Goal: Transaction & Acquisition: Purchase product/service

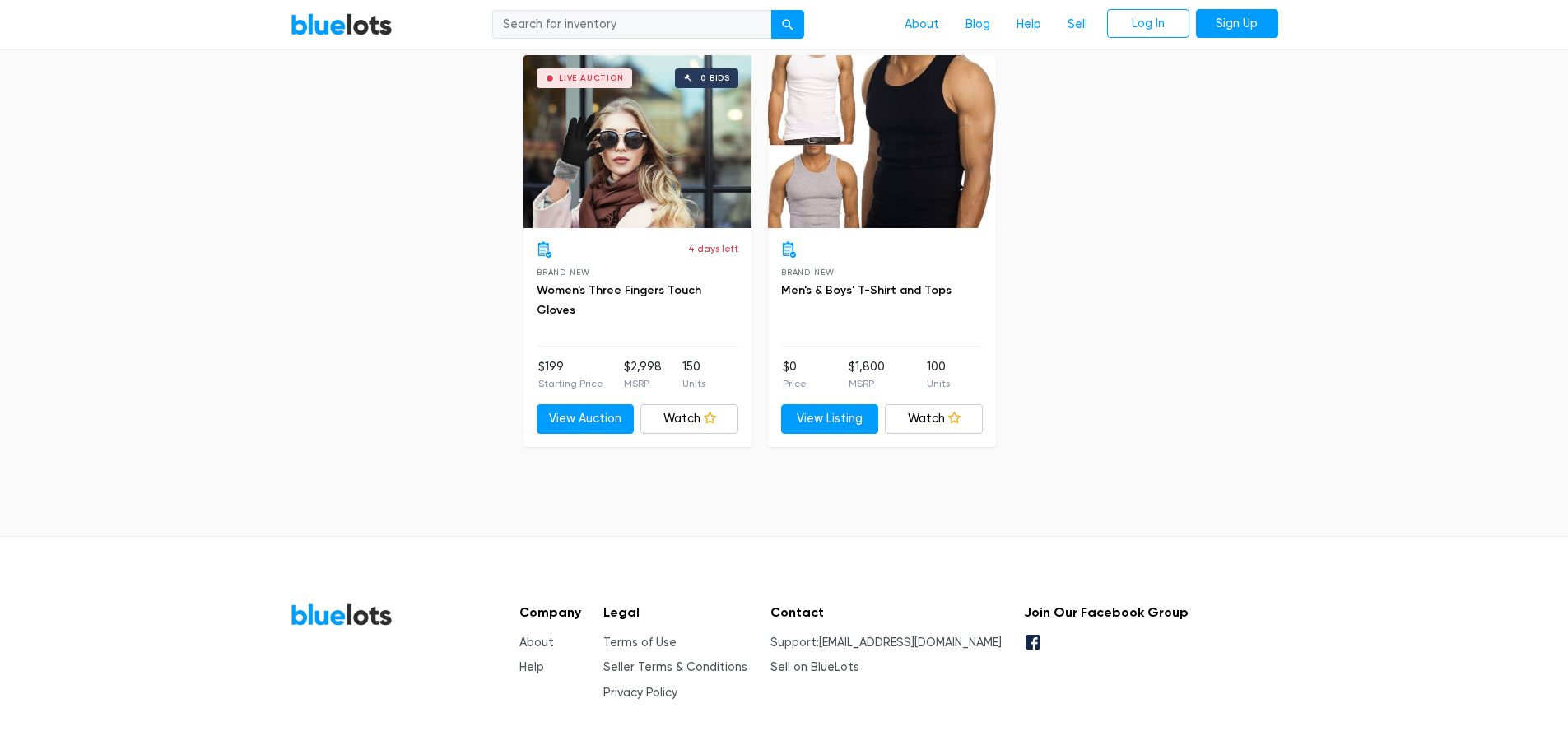
scroll to position [6599, 0]
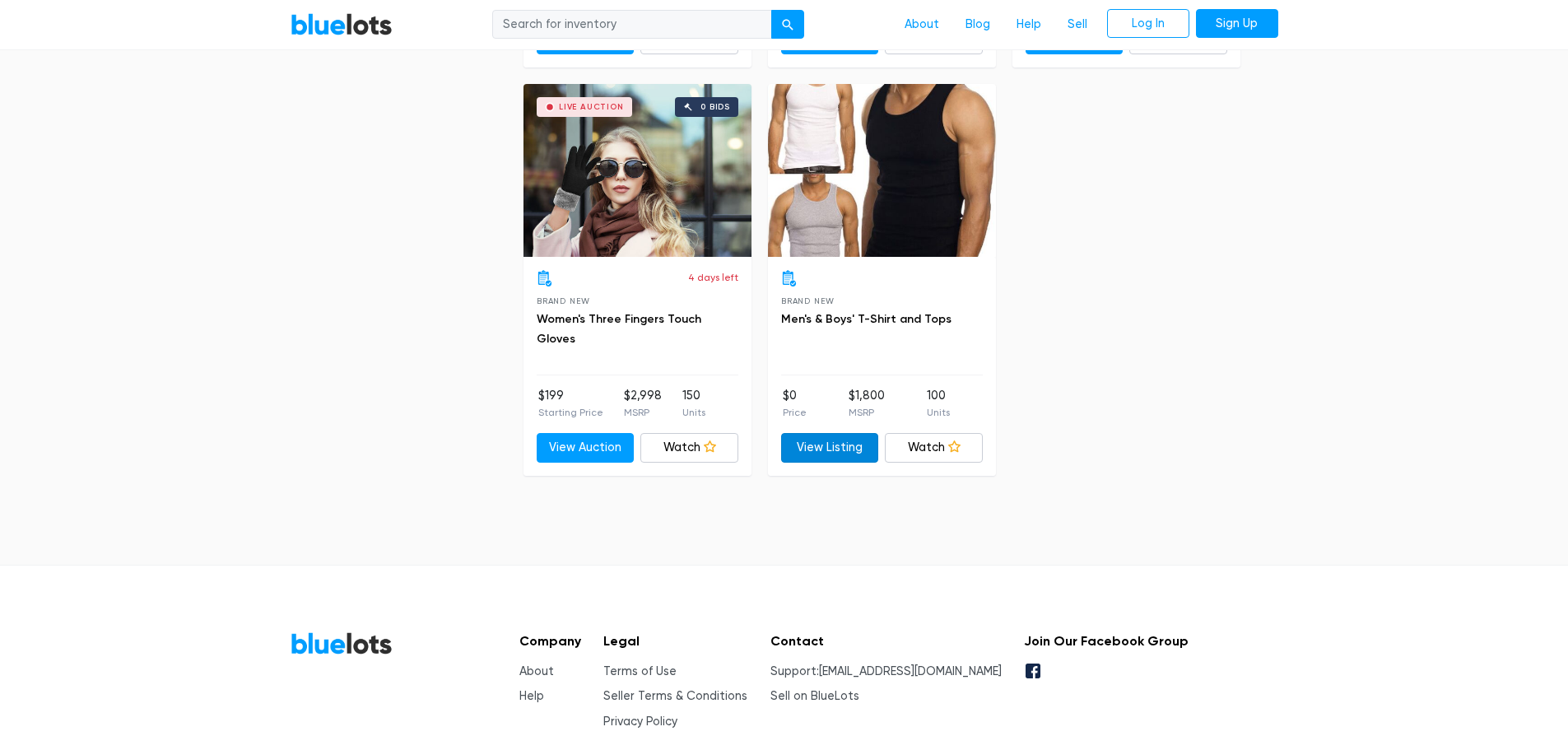
click at [808, 443] on link "View Listing" at bounding box center [829, 448] width 98 height 30
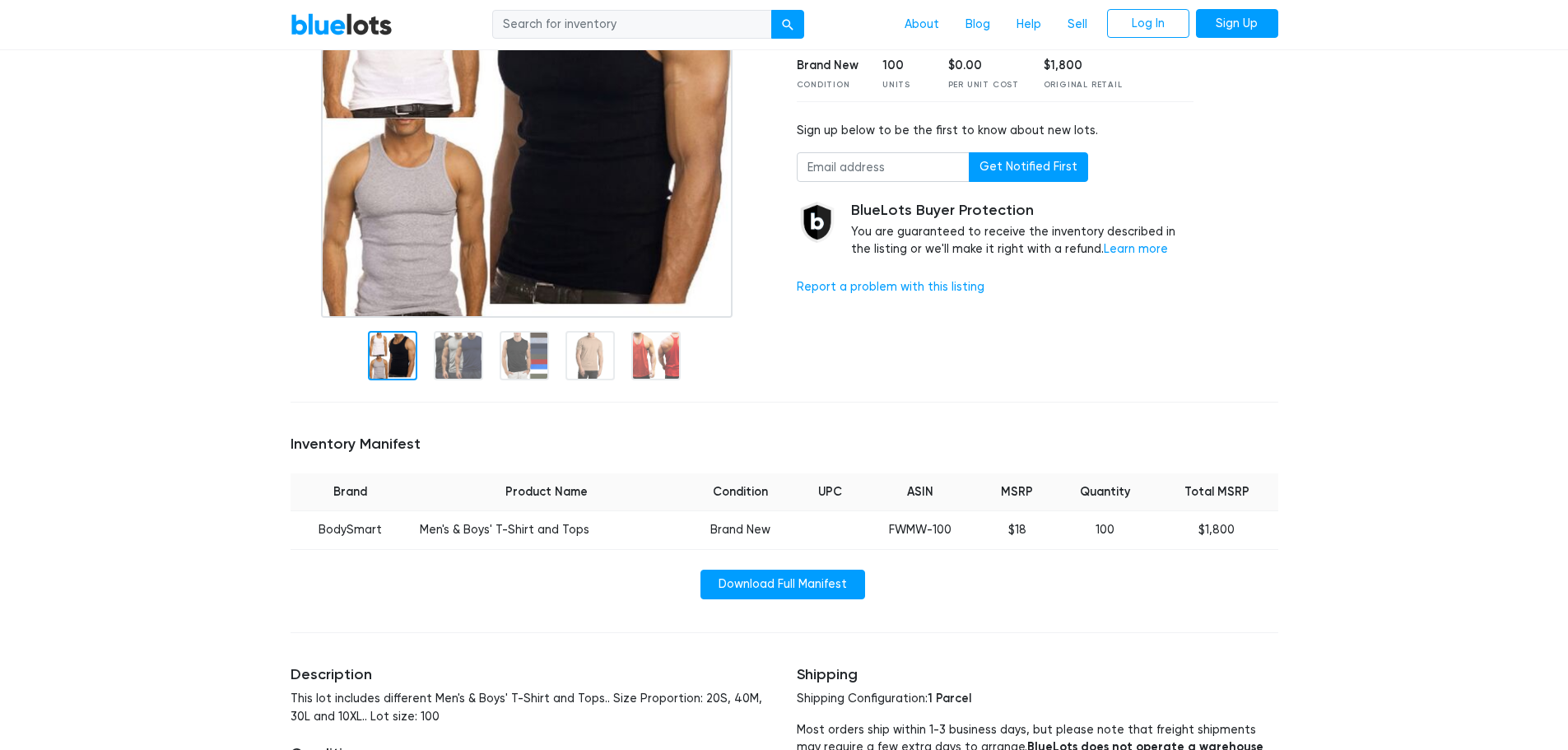
scroll to position [576, 0]
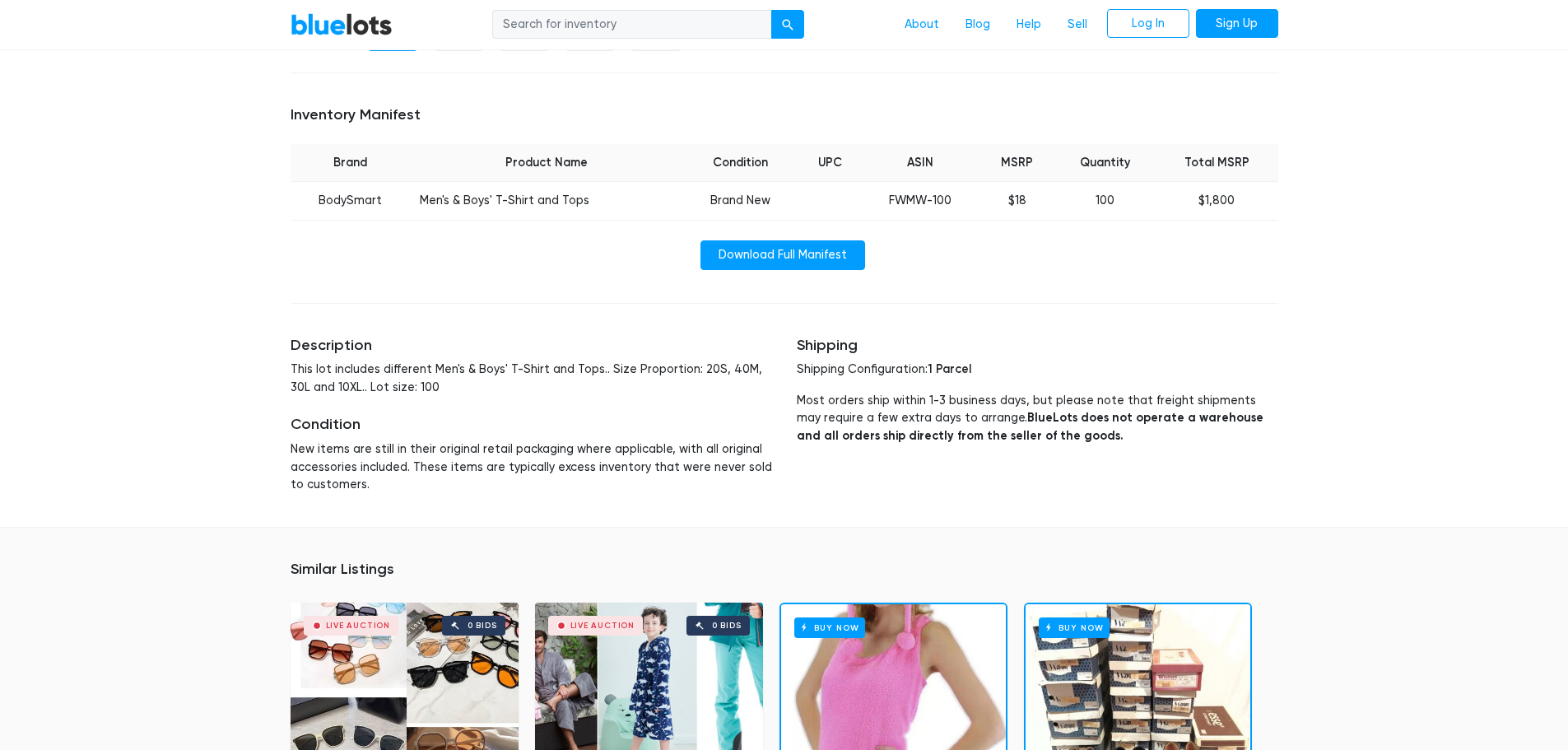
click at [784, 276] on div "Inventory Manifest Brand Product Name Condition UPC ASIN MSRP Quantity Total MS…" at bounding box center [784, 187] width 1012 height 202
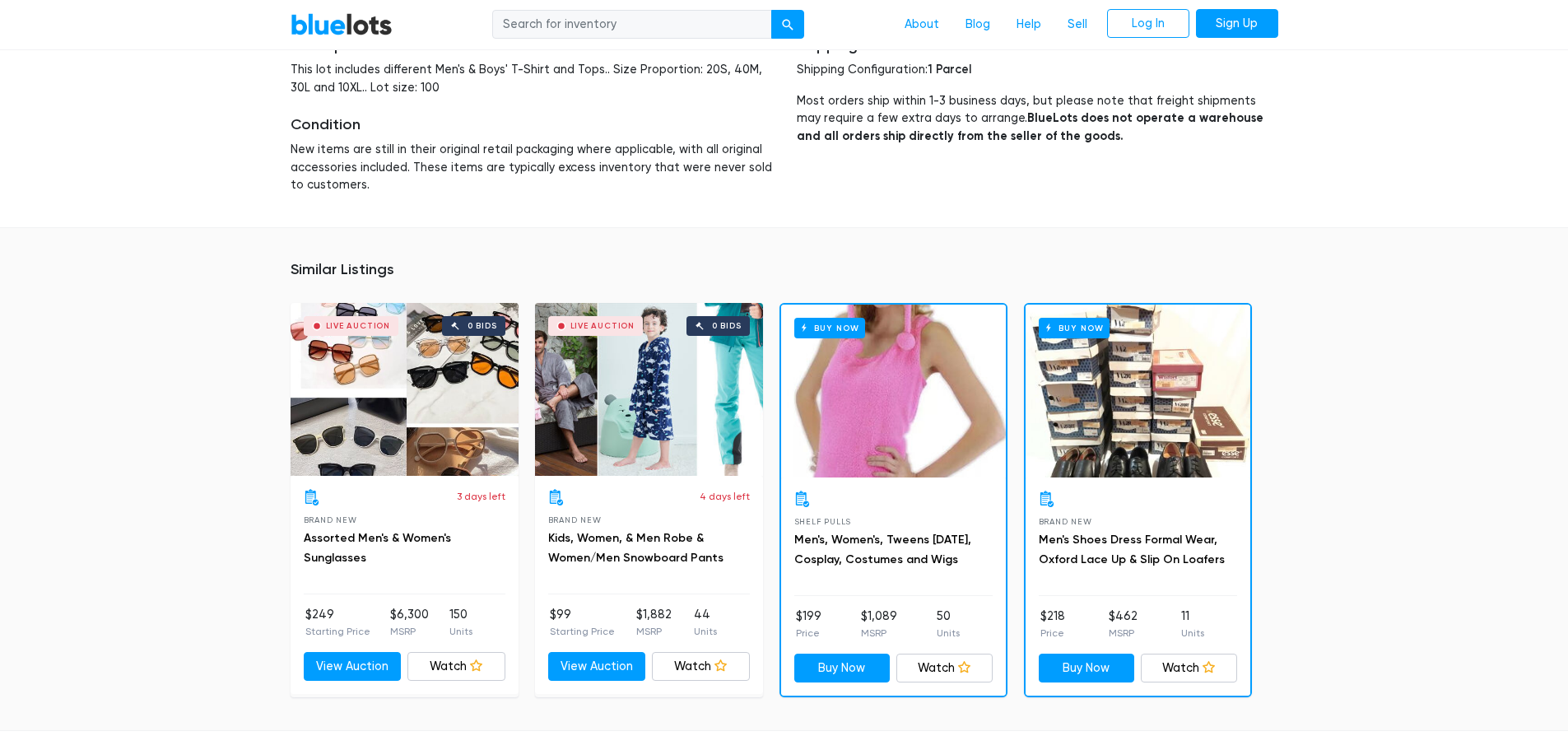
scroll to position [905, 0]
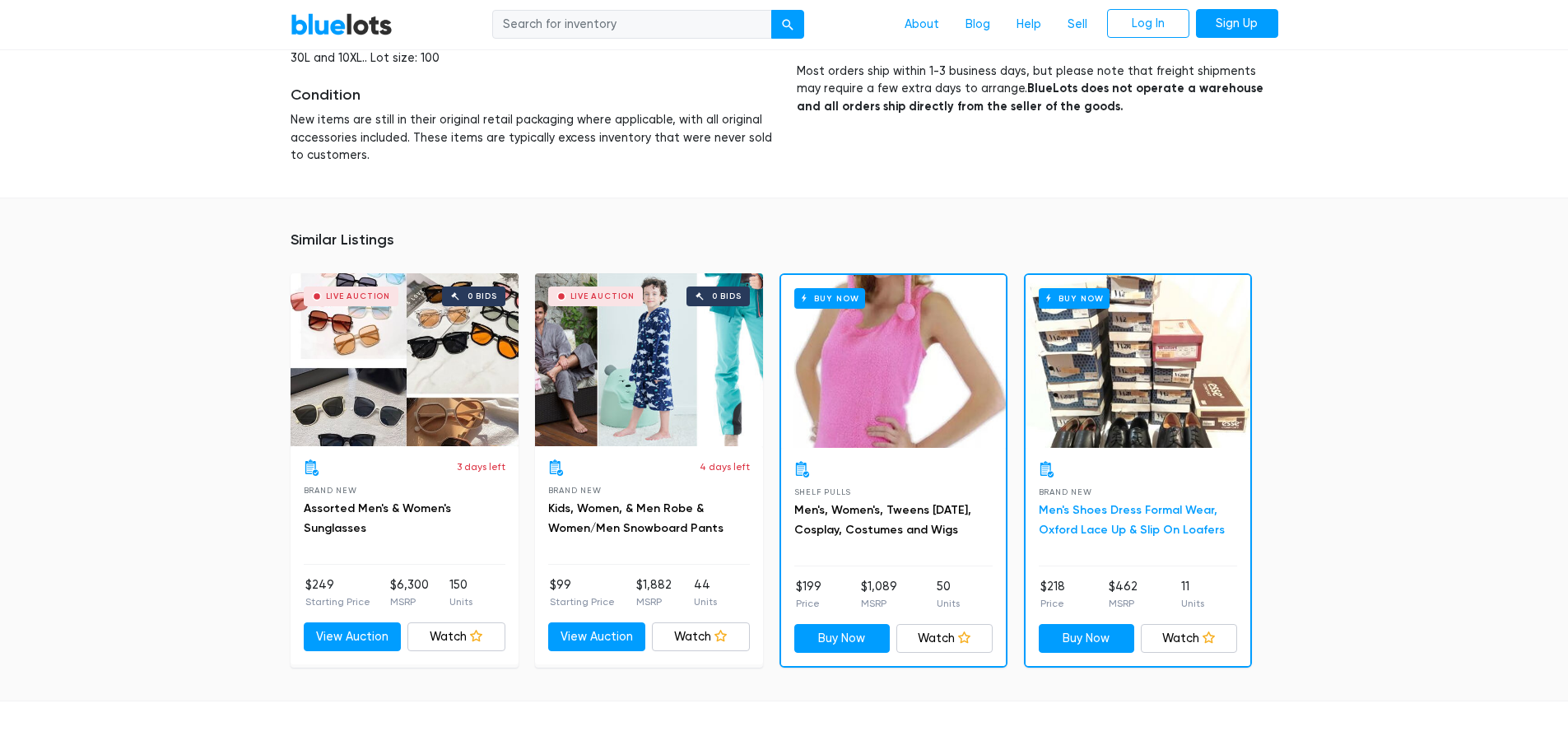
click at [1143, 508] on link "Men's Shoes Dress Formal Wear, Oxford Lace Up & Slip On Loafers" at bounding box center [1131, 520] width 186 height 34
